Goal: Transaction & Acquisition: Purchase product/service

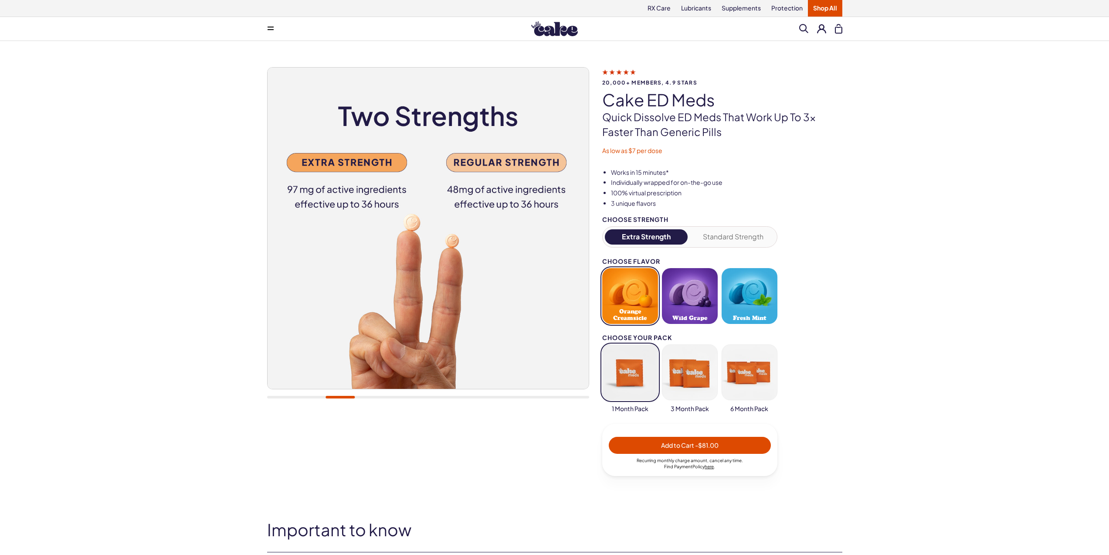
scroll to position [2, 0]
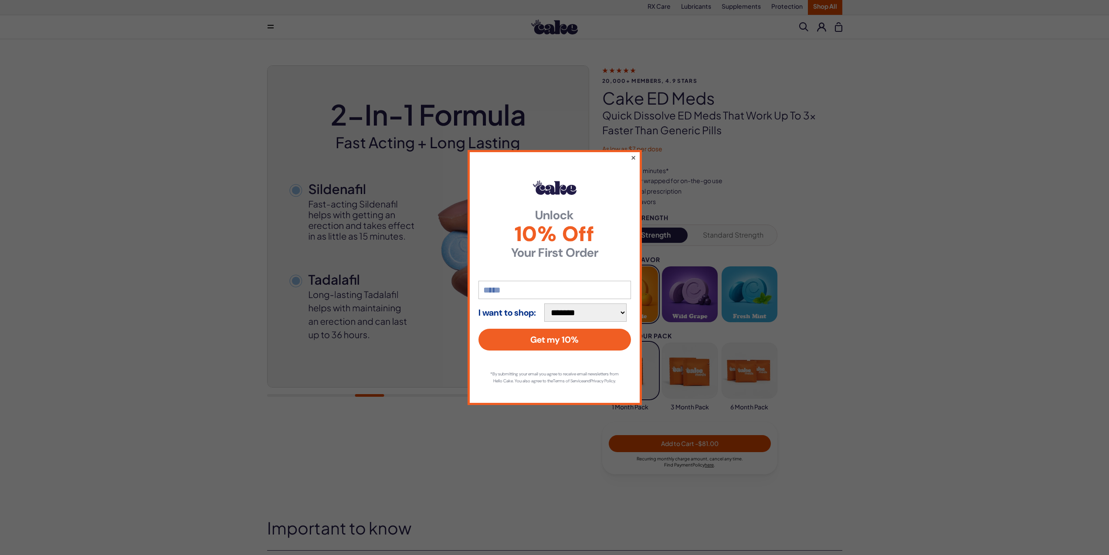
click at [633, 153] on button "×" at bounding box center [633, 157] width 6 height 10
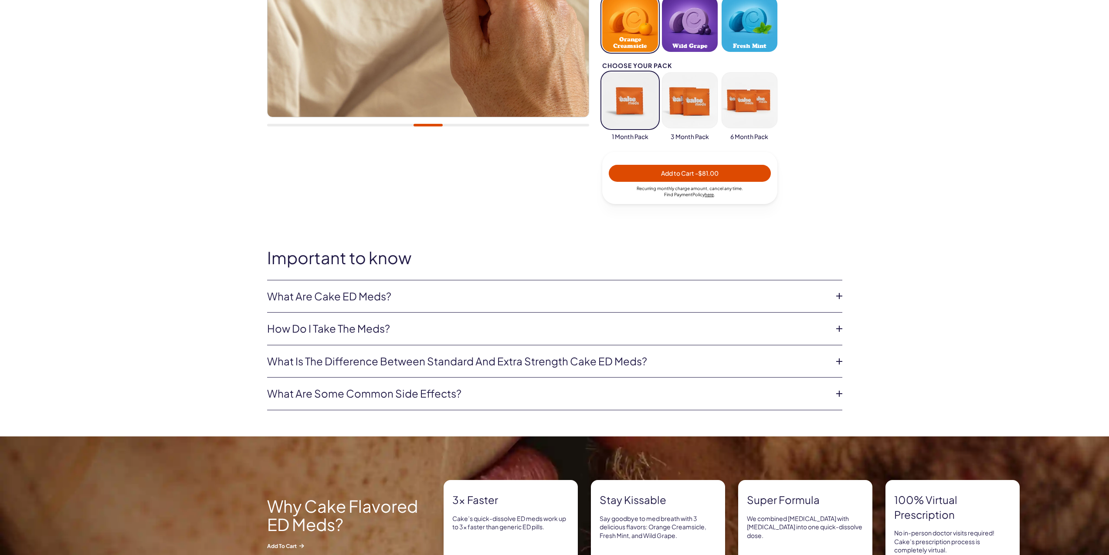
scroll to position [278, 0]
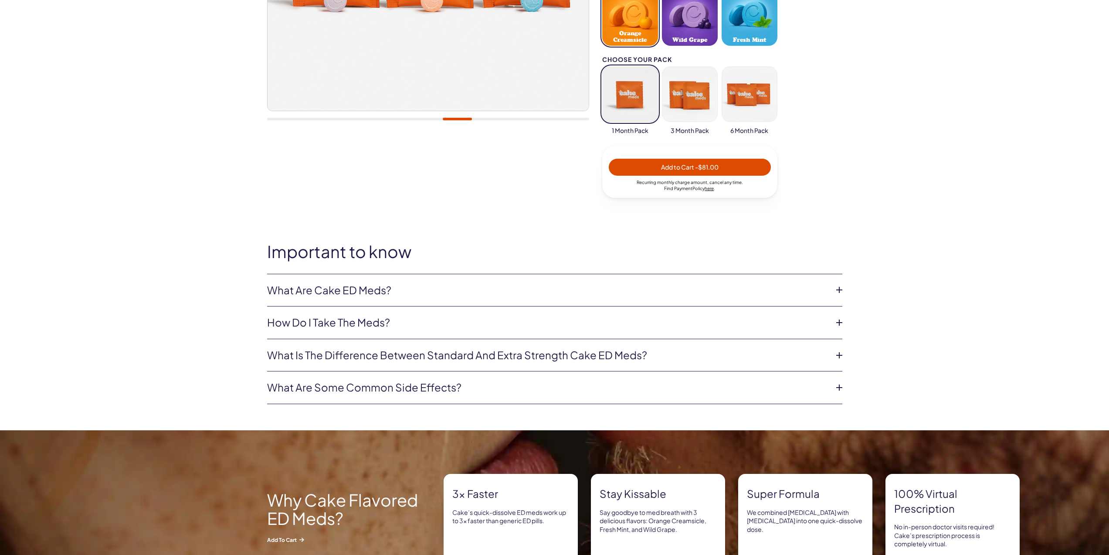
click at [839, 290] on icon at bounding box center [839, 289] width 13 height 13
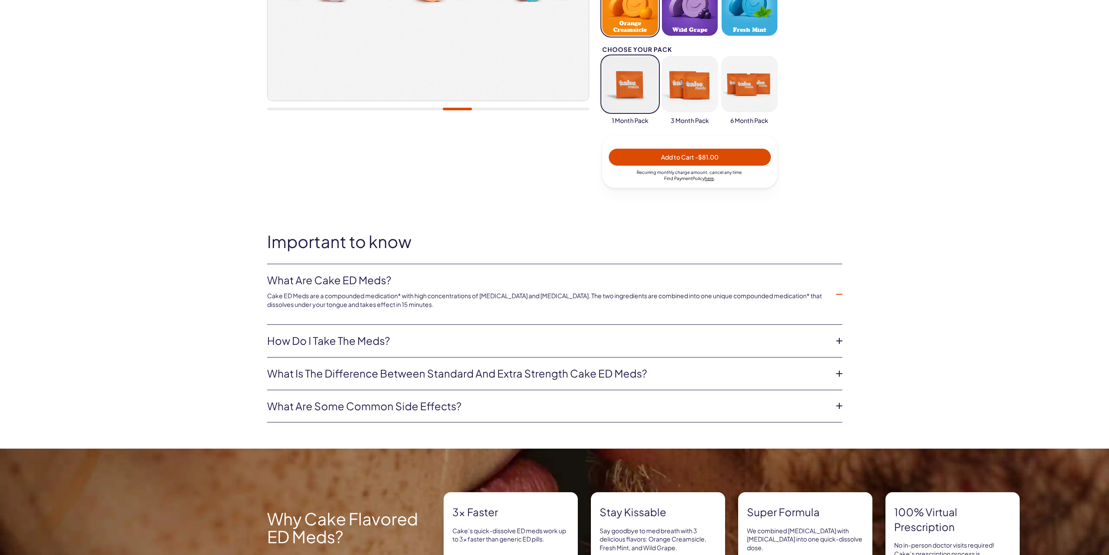
scroll to position [291, 0]
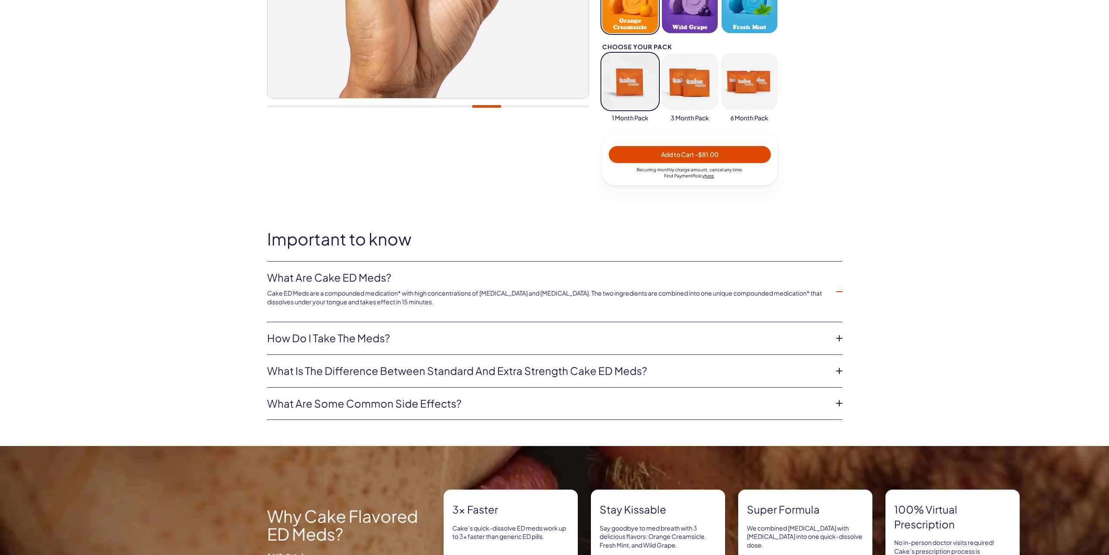
click at [840, 337] on icon at bounding box center [839, 338] width 13 height 13
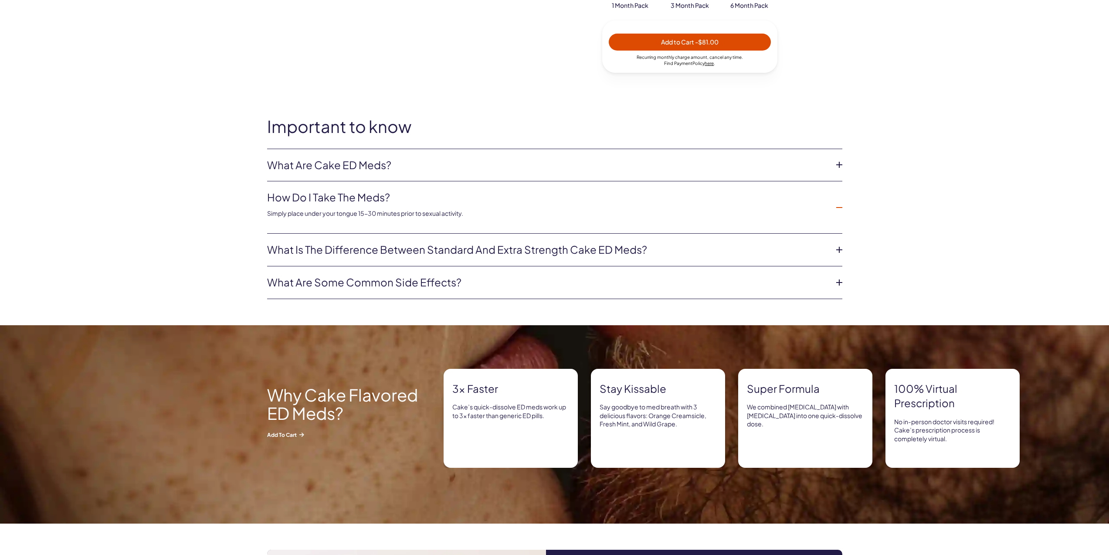
scroll to position [408, 0]
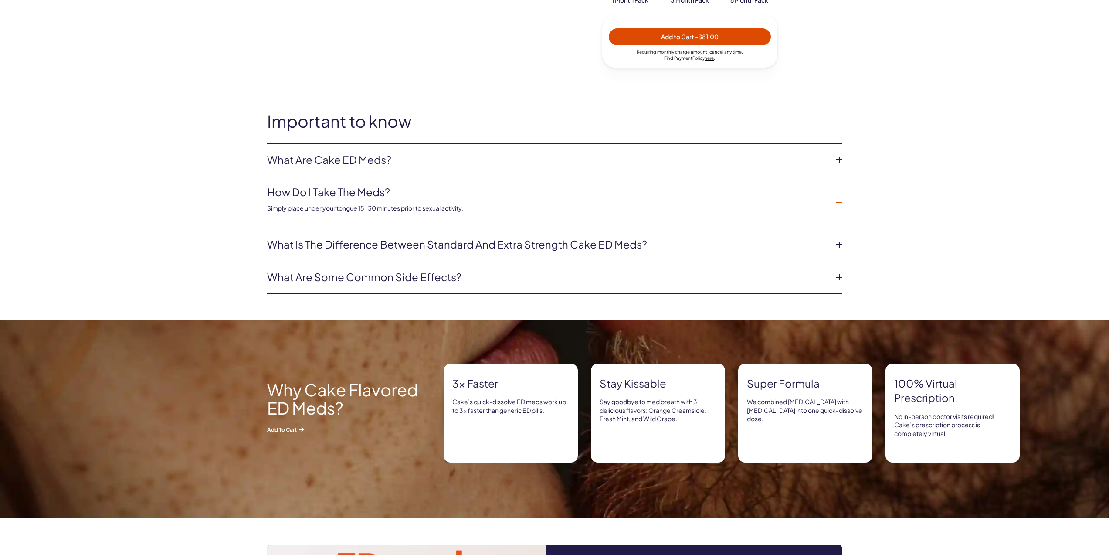
click at [838, 243] on icon at bounding box center [839, 244] width 13 height 13
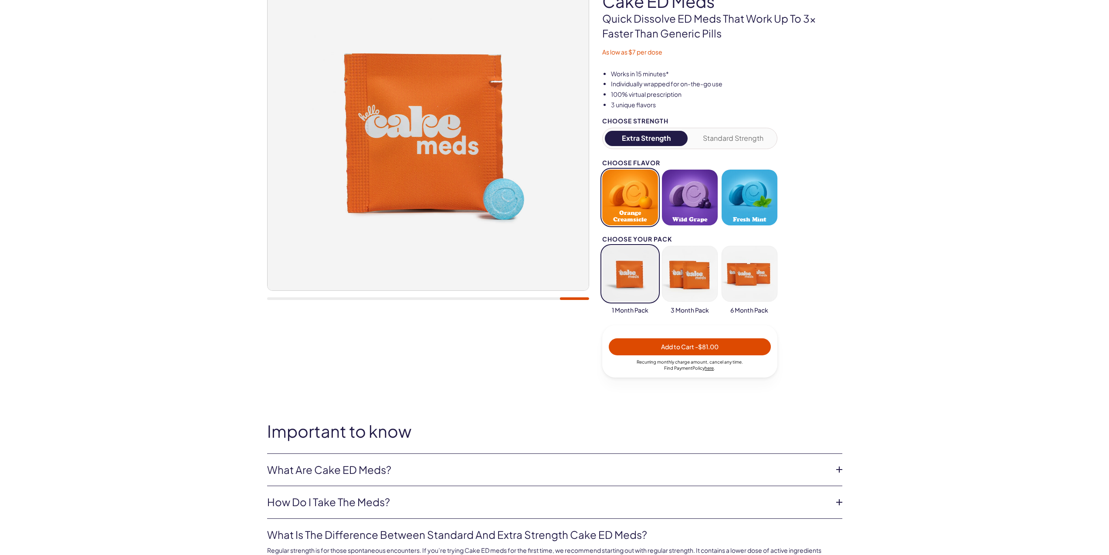
scroll to position [85, 0]
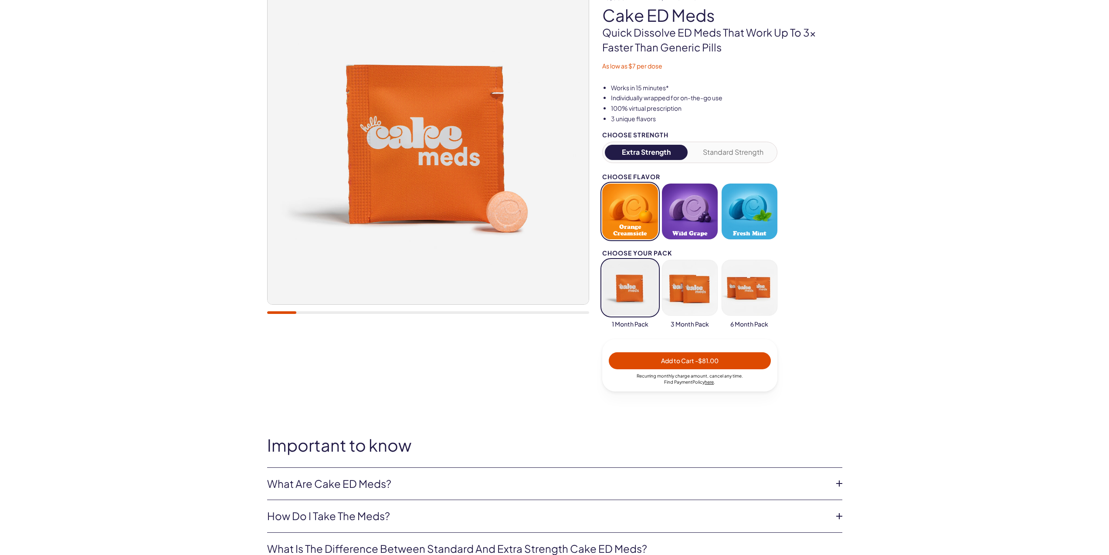
click at [636, 215] on button "Orange Creamsicle" at bounding box center [630, 211] width 56 height 56
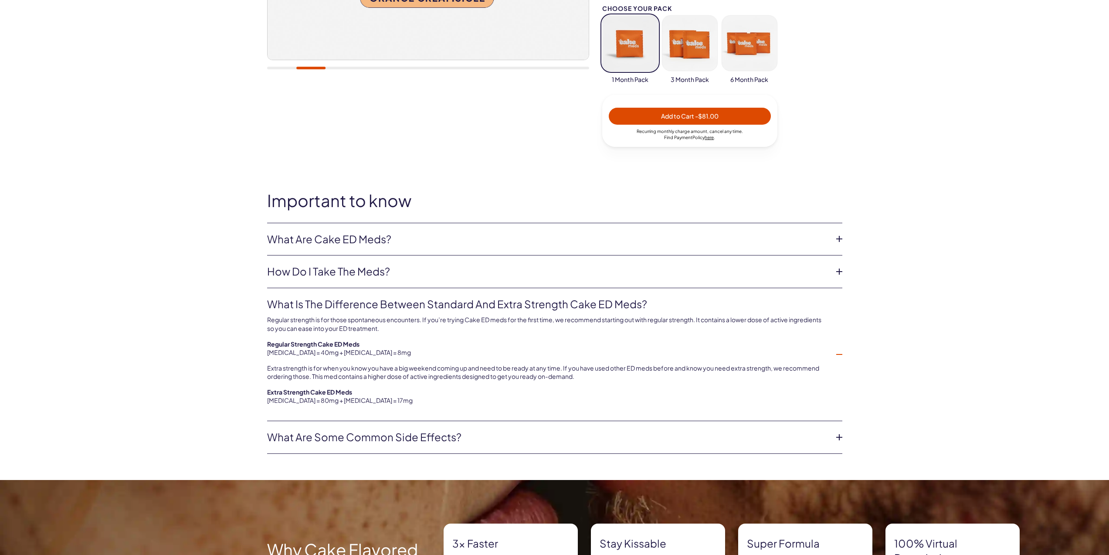
scroll to position [330, 0]
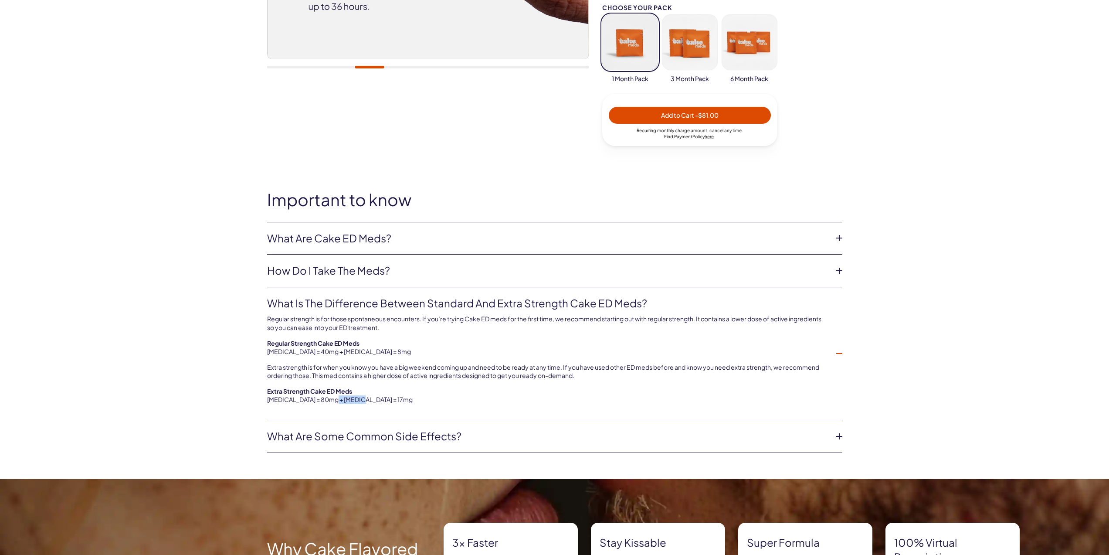
drag, startPoint x: 323, startPoint y: 402, endPoint x: 347, endPoint y: 401, distance: 24.4
click at [347, 401] on p "Extra Strength Cake ED Meds [MEDICAL_DATA] = 80mg + [MEDICAL_DATA] = 17mg" at bounding box center [547, 395] width 561 height 17
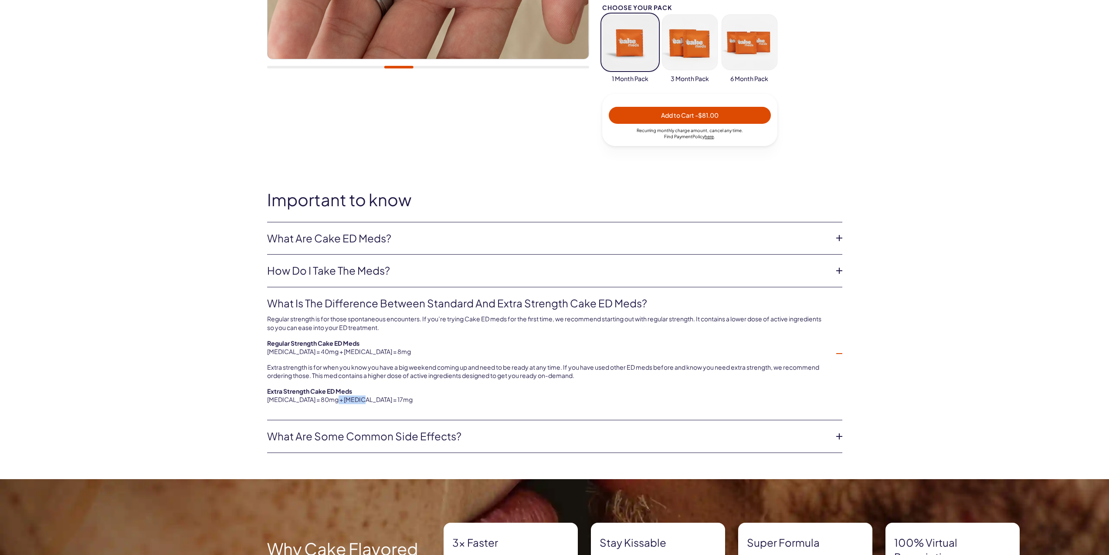
copy p "[MEDICAL_DATA]"
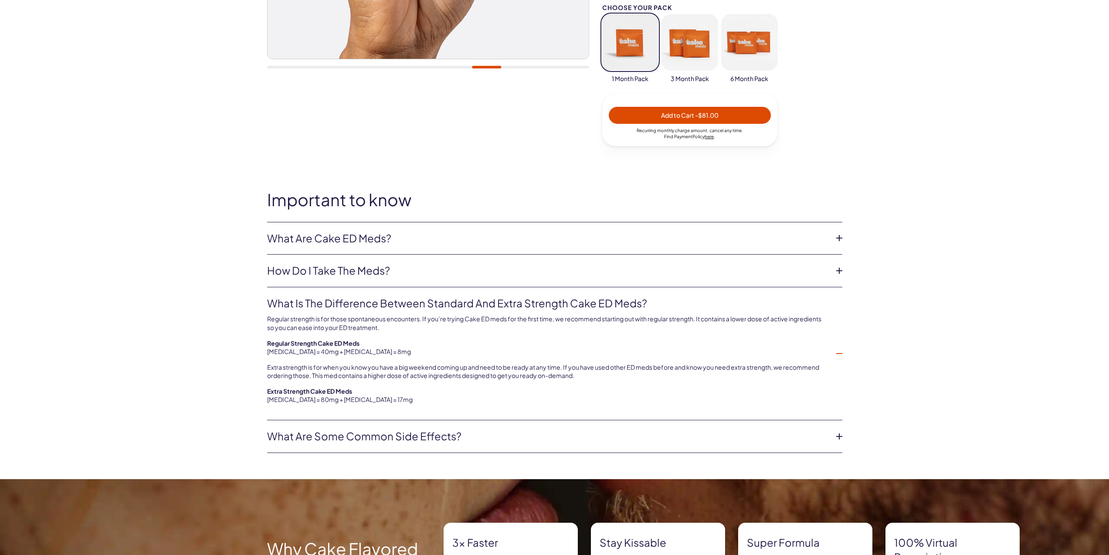
click at [270, 392] on b "Extra Strength Cake ED Meds" at bounding box center [309, 391] width 85 height 8
click at [267, 390] on b "Extra Strength Cake ED Meds" at bounding box center [309, 391] width 85 height 8
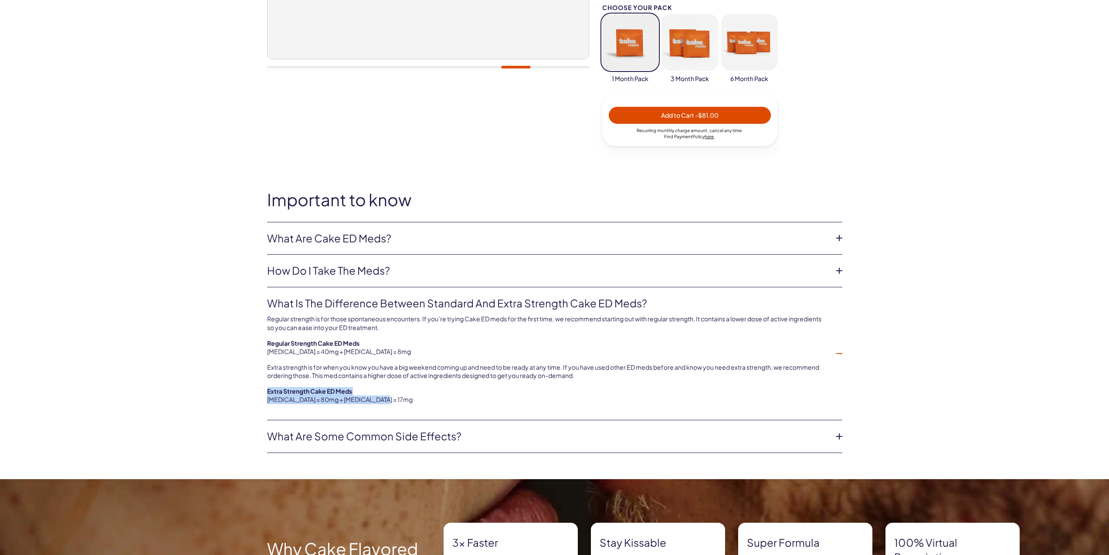
drag, startPoint x: 268, startPoint y: 390, endPoint x: 371, endPoint y: 402, distance: 103.6
click at [375, 401] on p "Extra Strength Cake ED Meds [MEDICAL_DATA] = 80mg + [MEDICAL_DATA] = 17mg" at bounding box center [547, 395] width 561 height 17
copy p "Extra Strength Cake ED Meds [MEDICAL_DATA] = 80mg + [MEDICAL_DATA] = 17mg"
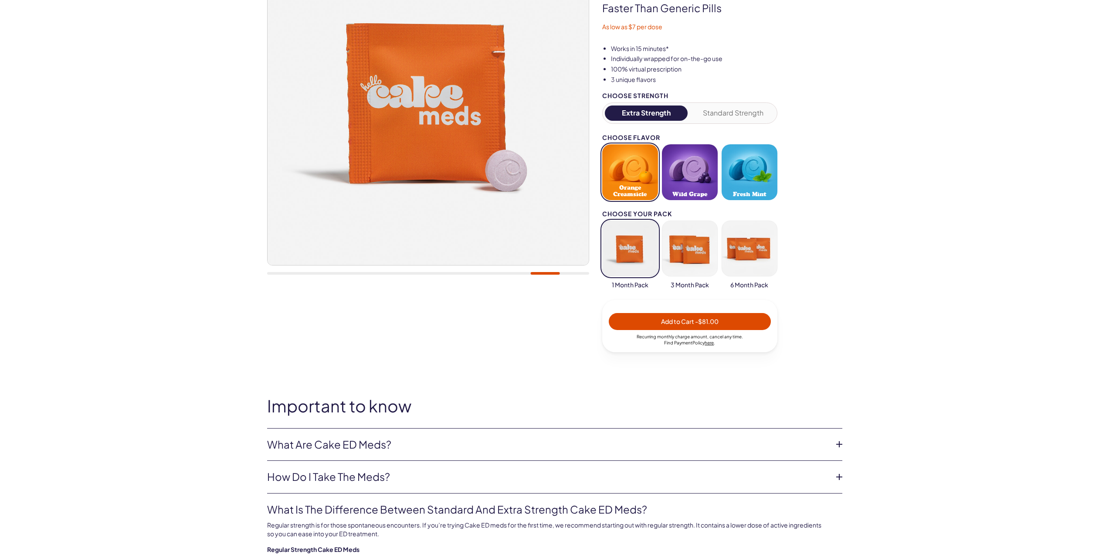
scroll to position [253, 0]
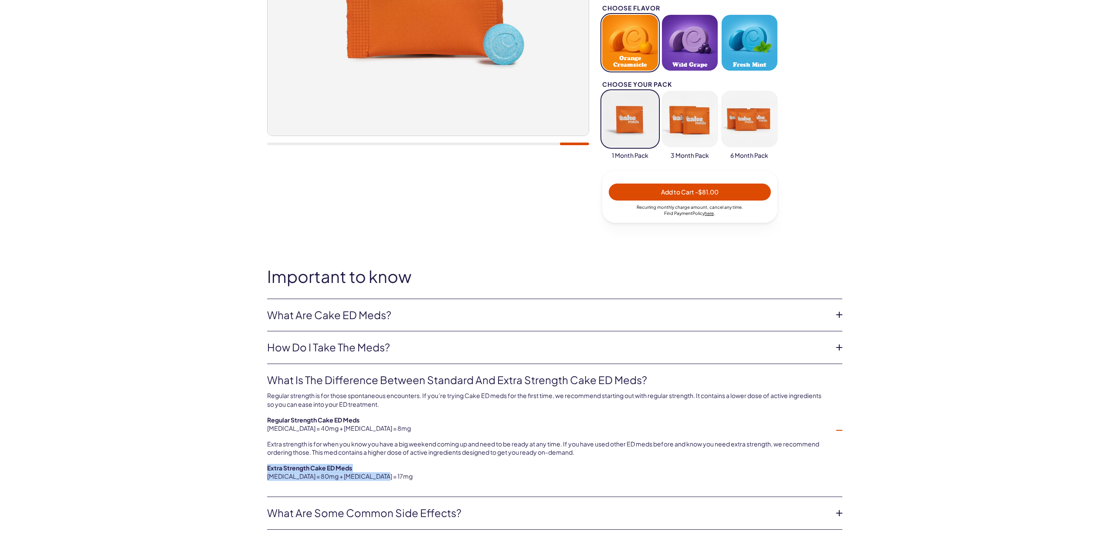
click at [289, 479] on p "Extra Strength Cake ED Meds [MEDICAL_DATA] = 80mg + [MEDICAL_DATA] = 17mg" at bounding box center [547, 472] width 561 height 17
